Goal: Check status: Check status

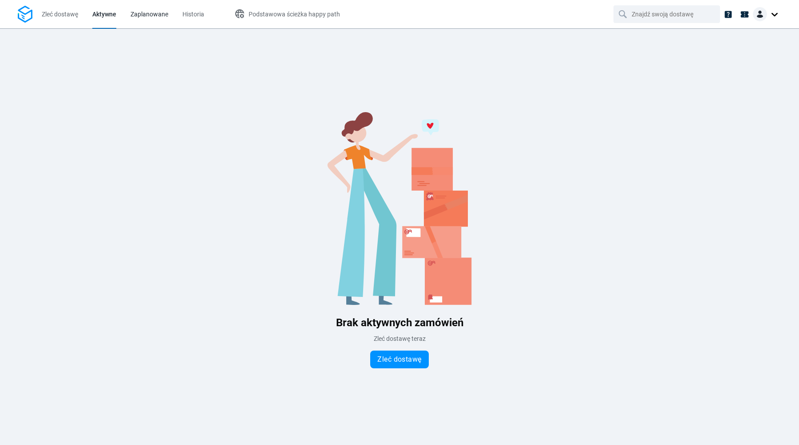
click at [158, 19] on span "Zaplanowane" at bounding box center [149, 14] width 38 height 9
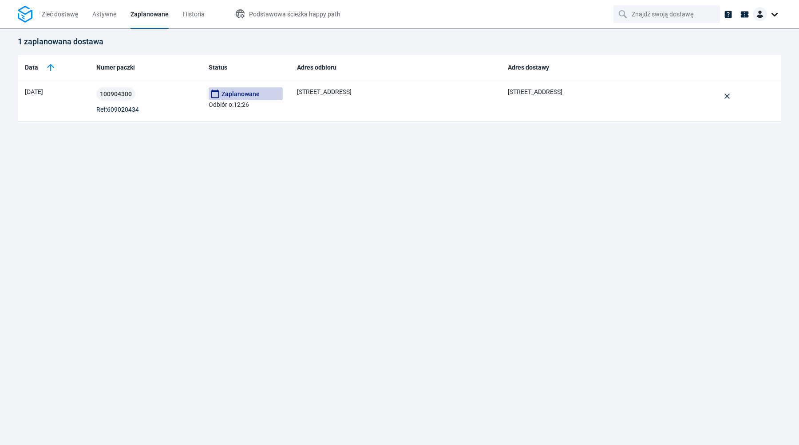
click at [573, 201] on div "1 zaplanowana dostawa Data Numer paczki Status Adres odbioru Adres dostawy 07/1…" at bounding box center [399, 236] width 799 height 417
click at [737, 1] on div at bounding box center [736, 14] width 33 height 28
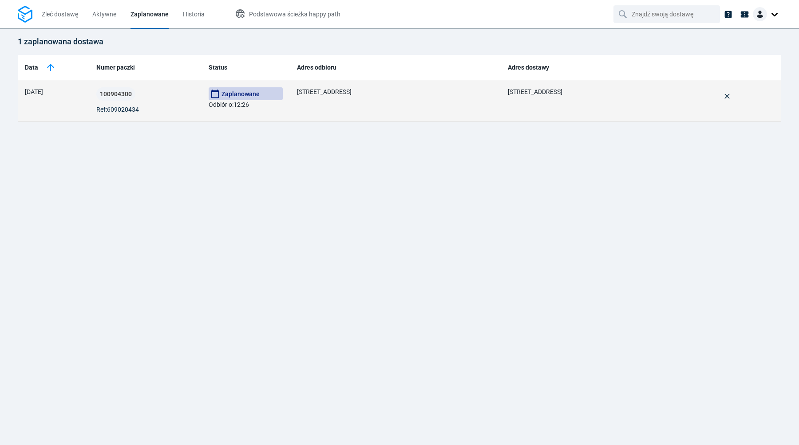
click at [249, 98] on span "Zaplanowane" at bounding box center [246, 93] width 74 height 13
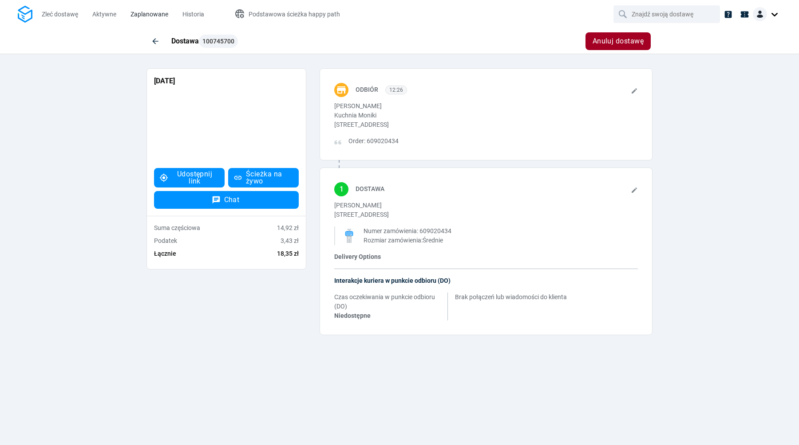
click at [150, 15] on span "Zaplanowane" at bounding box center [149, 14] width 38 height 7
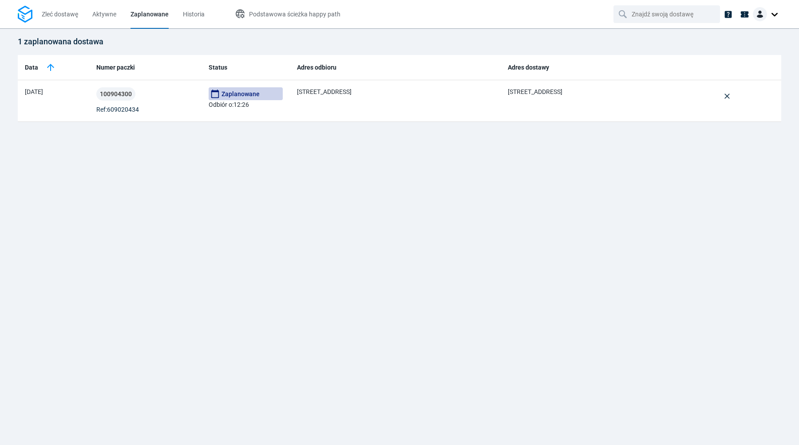
click at [775, 19] on div at bounding box center [767, 14] width 28 height 14
click at [727, 90] on span "Wyloguj się" at bounding box center [728, 86] width 31 height 9
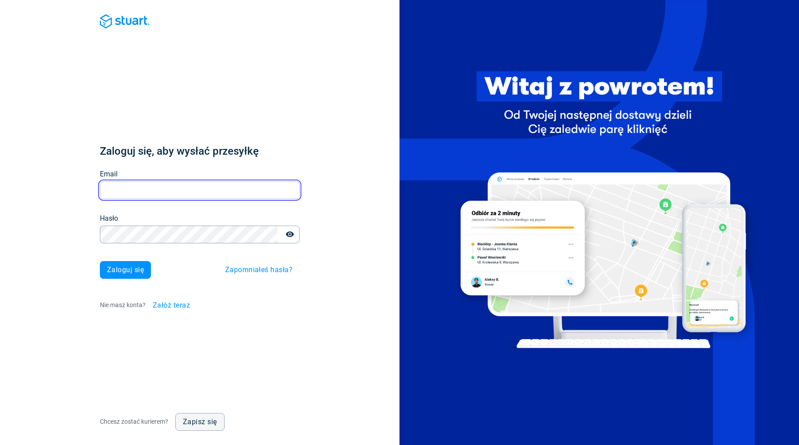
type input "[EMAIL_ADDRESS][DOMAIN_NAME]"
click at [186, 191] on input "[EMAIL_ADDRESS][DOMAIN_NAME]" at bounding box center [200, 190] width 200 height 17
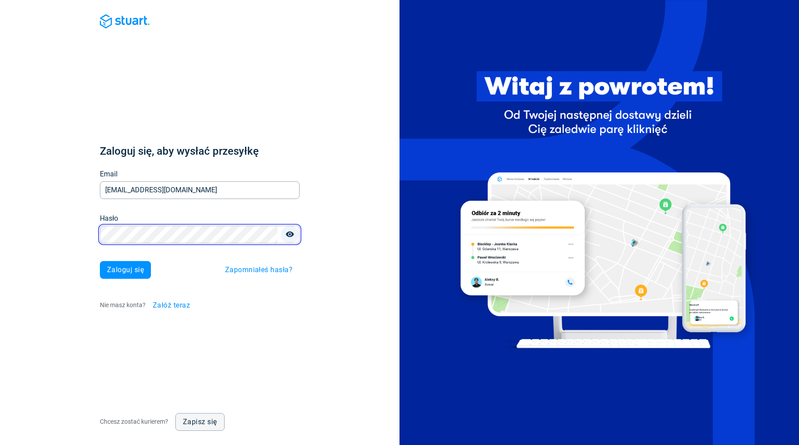
click at [281, 238] on div "Hasło" at bounding box center [200, 235] width 200 height 18
click at [289, 233] on icon "button" at bounding box center [289, 234] width 9 height 9
click at [134, 265] on button "Zaloguj się" at bounding box center [125, 270] width 51 height 18
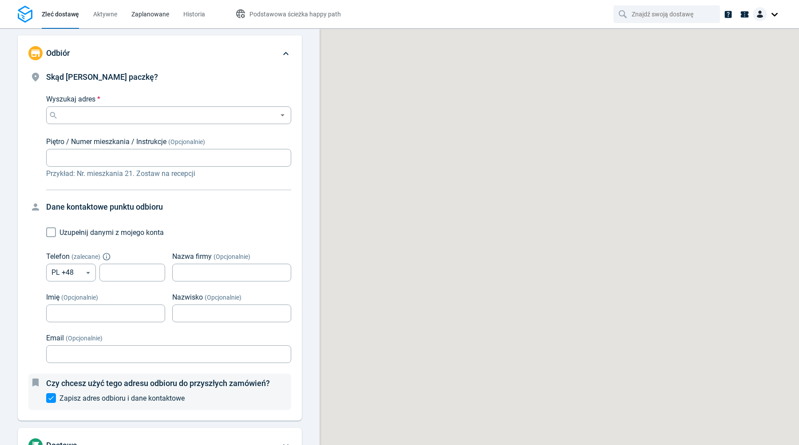
click at [158, 13] on span "Zaplanowane" at bounding box center [150, 14] width 38 height 7
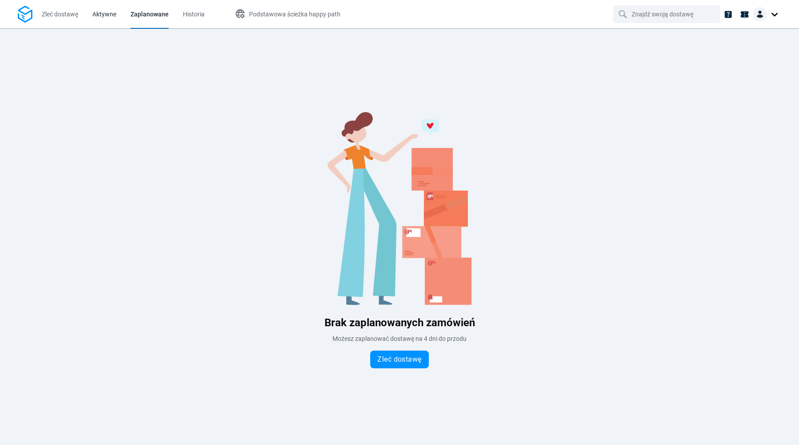
click at [111, 20] on link "Aktywne" at bounding box center [104, 14] width 24 height 28
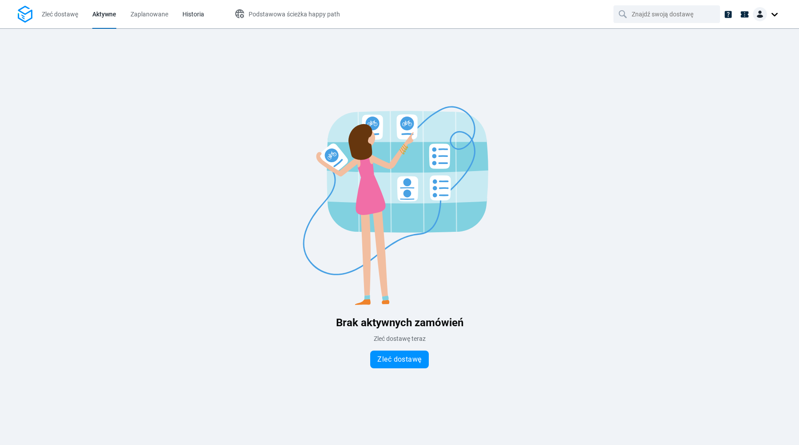
click at [183, 15] on span "Historia" at bounding box center [193, 14] width 22 height 7
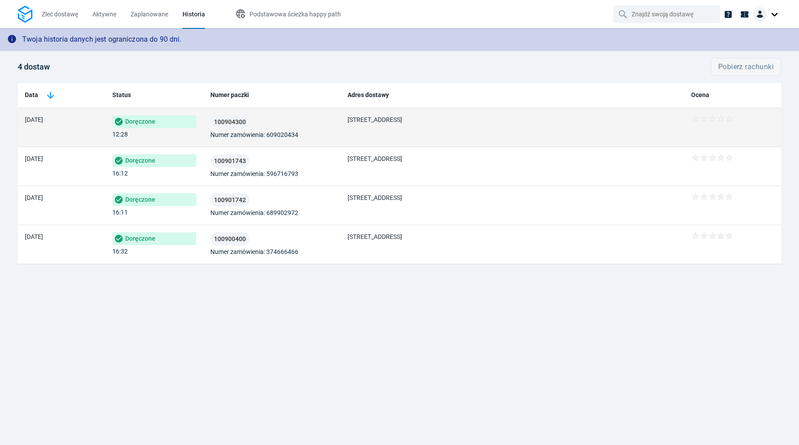
click at [209, 138] on td "100904300 Numer zamówienia: 609020434" at bounding box center [272, 127] width 138 height 39
